Goal: Information Seeking & Learning: Learn about a topic

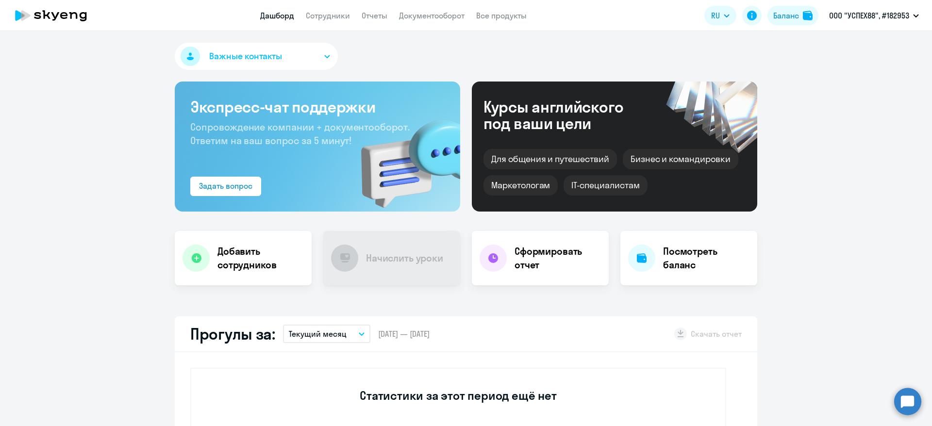
select select "30"
click at [322, 16] on link "Сотрудники" at bounding box center [328, 16] width 44 height 10
select select "30"
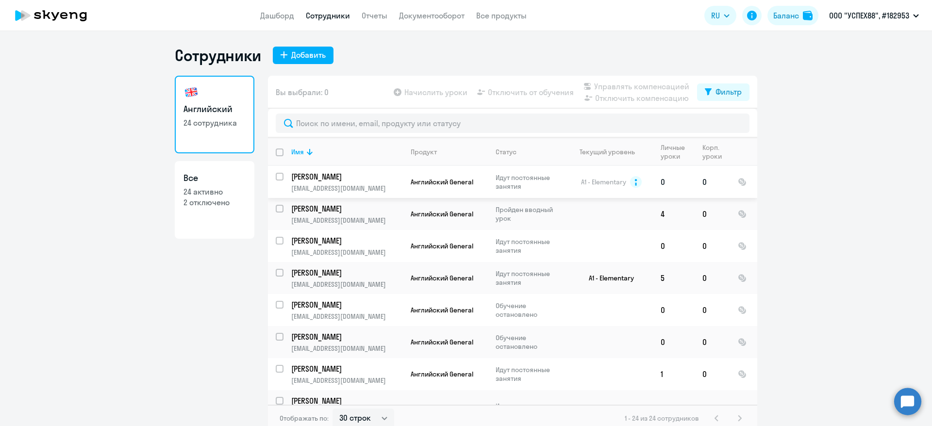
click at [366, 181] on p "[PERSON_NAME]" at bounding box center [346, 176] width 110 height 11
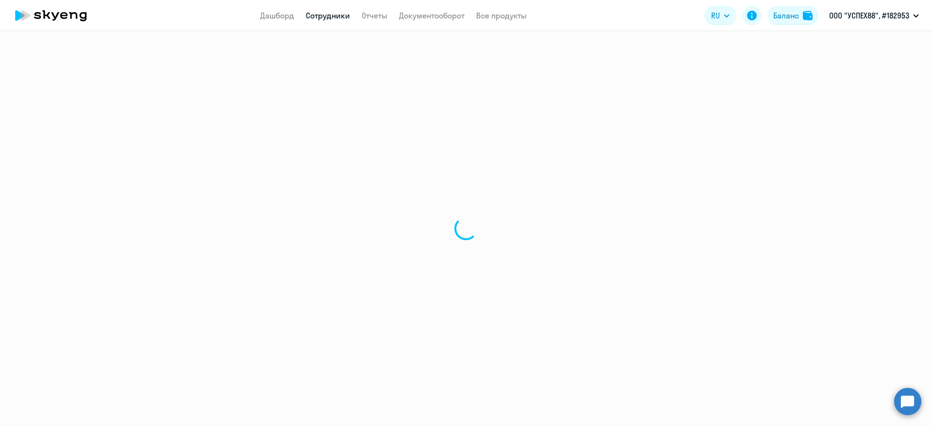
select select "english"
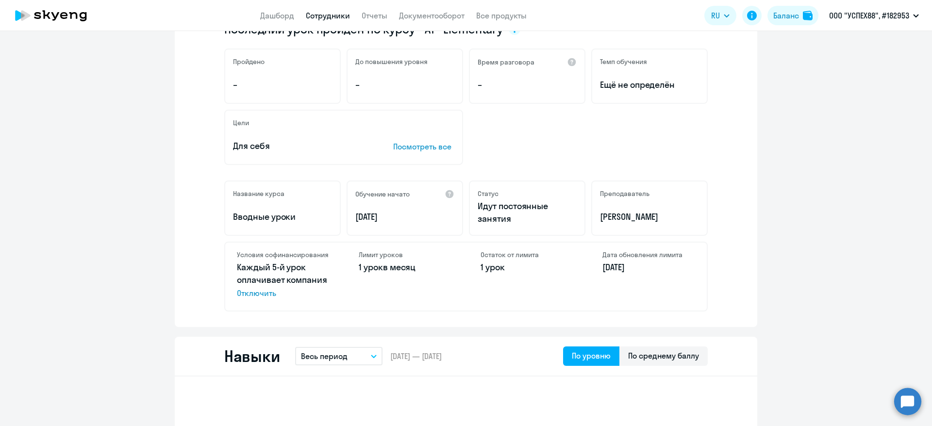
scroll to position [218, 0]
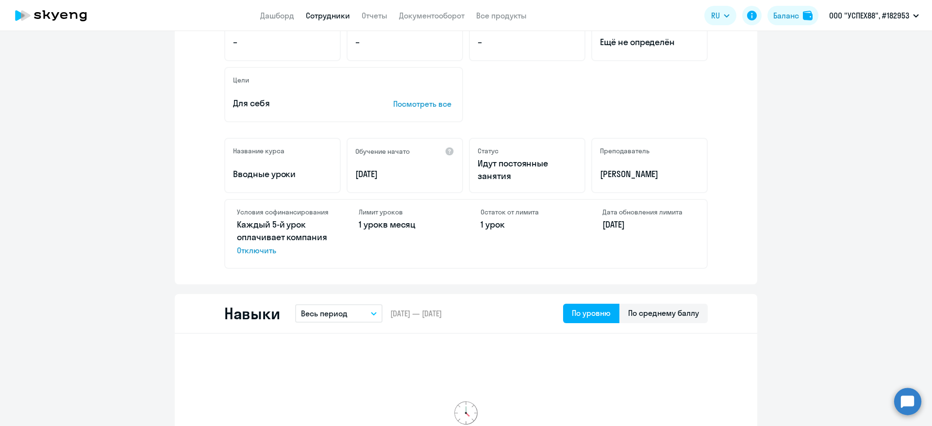
drag, startPoint x: 353, startPoint y: 224, endPoint x: 428, endPoint y: 224, distance: 74.7
click at [428, 224] on p "1 урок в месяц" at bounding box center [405, 224] width 93 height 13
